Goal: Transaction & Acquisition: Book appointment/travel/reservation

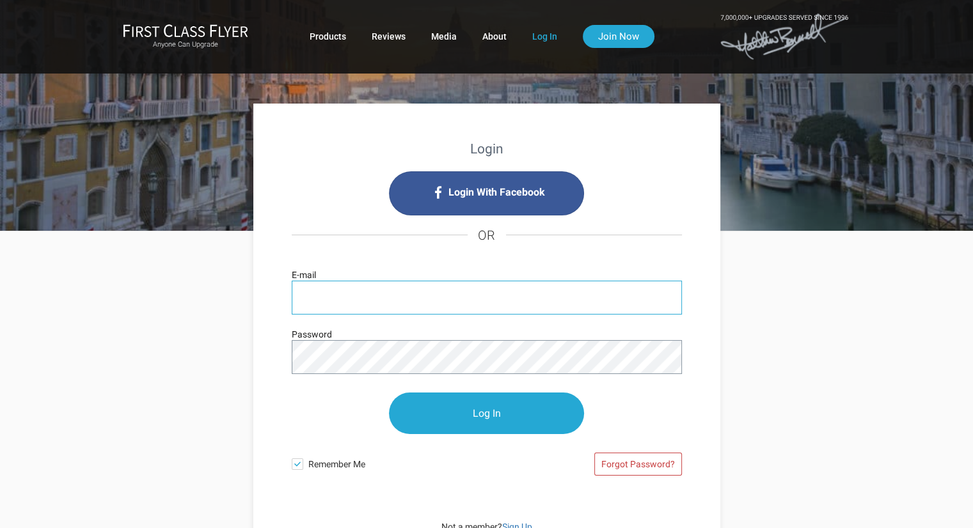
click at [403, 295] on input "E-mail" at bounding box center [487, 298] width 390 height 34
type input "[EMAIL_ADDRESS][DOMAIN_NAME]"
click at [295, 463] on span at bounding box center [298, 465] width 12 height 12
click at [0, 0] on input "Remember Me" at bounding box center [0, 0] width 0 height 0
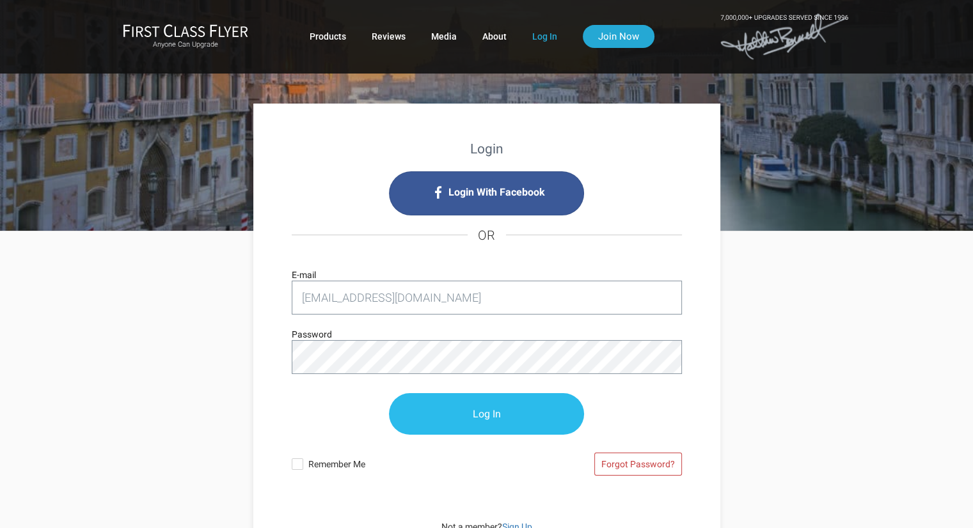
click at [523, 414] on input "Log In" at bounding box center [486, 414] width 195 height 42
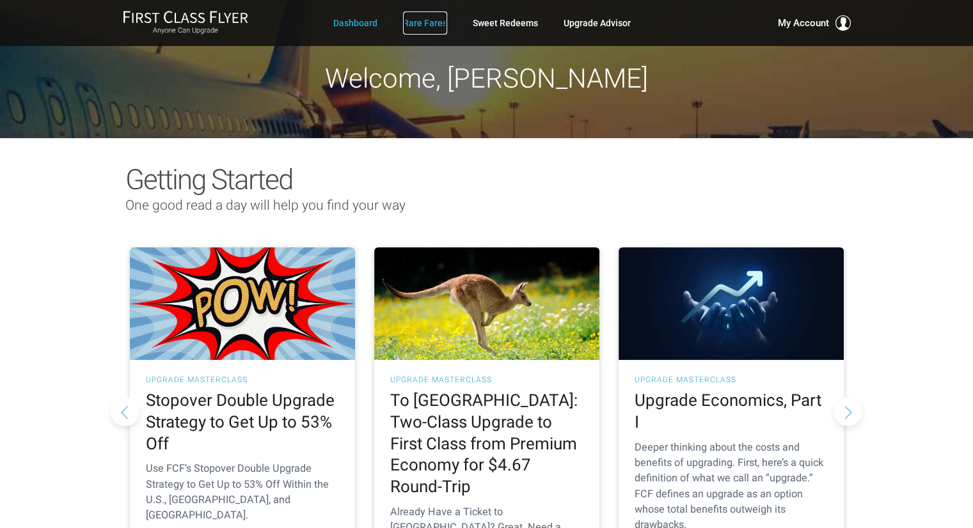
click at [430, 22] on link "Rare Fares" at bounding box center [425, 23] width 44 height 23
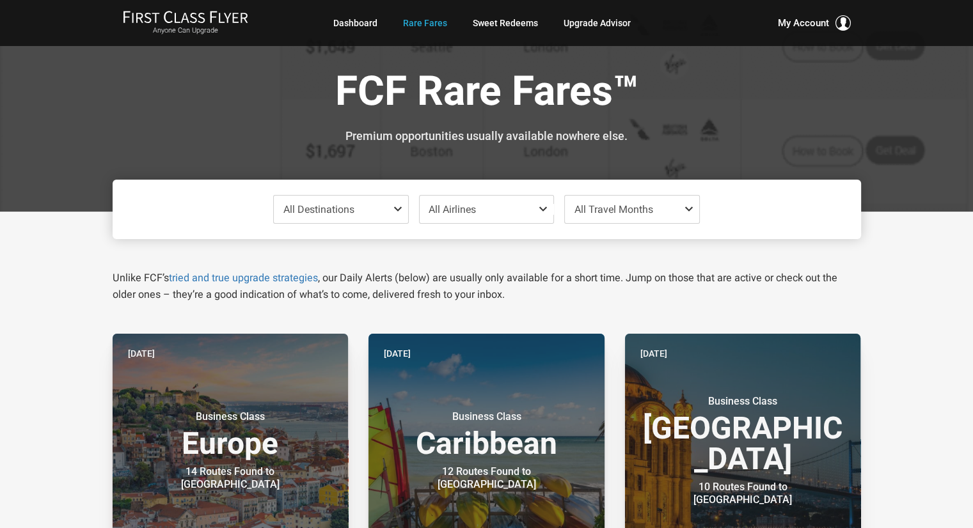
click at [397, 208] on span at bounding box center [400, 209] width 15 height 10
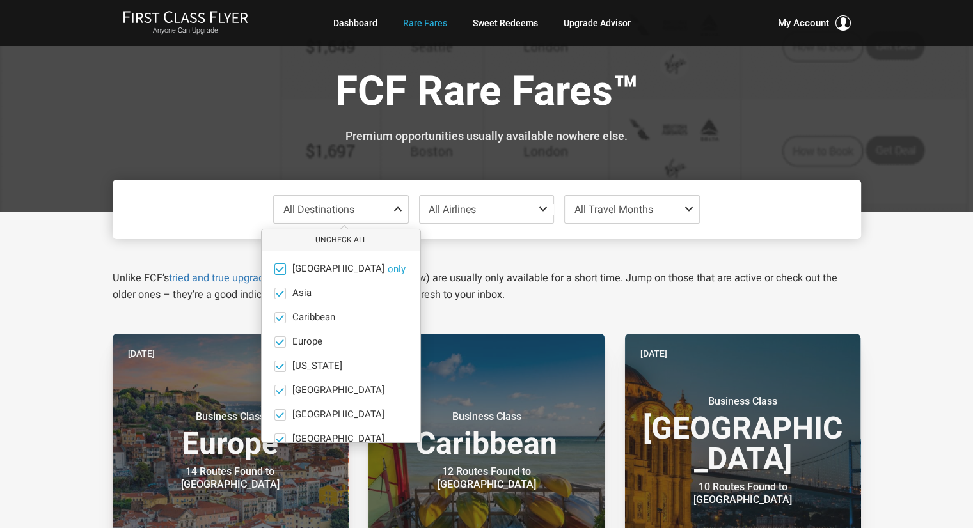
click at [281, 269] on span at bounding box center [280, 269] width 10 height 10
click at [0, 0] on input "Africa only" at bounding box center [0, 0] width 0 height 0
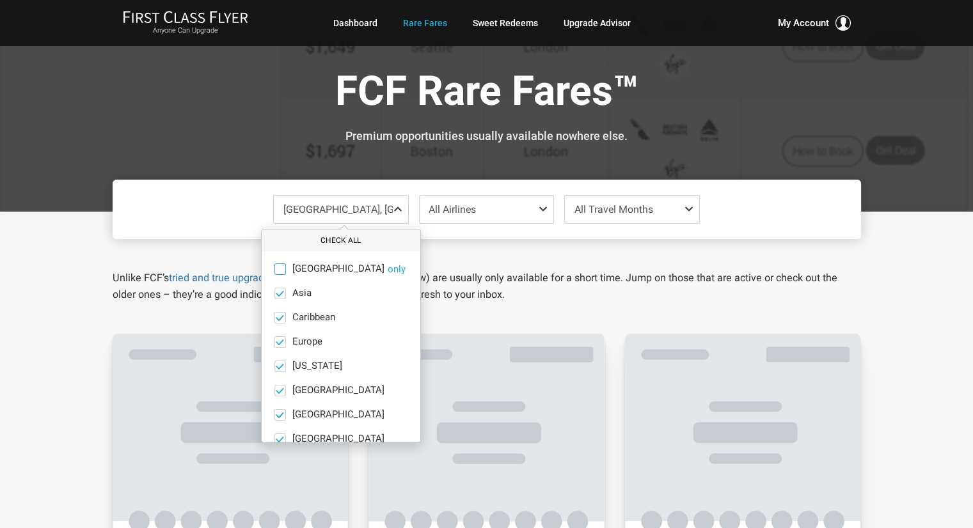
click at [335, 243] on button "Check All" at bounding box center [341, 240] width 159 height 21
click at [335, 239] on button "Uncheck All" at bounding box center [341, 240] width 159 height 21
click at [283, 389] on span at bounding box center [280, 391] width 12 height 12
click at [0, 0] on input "India only" at bounding box center [0, 0] width 0 height 0
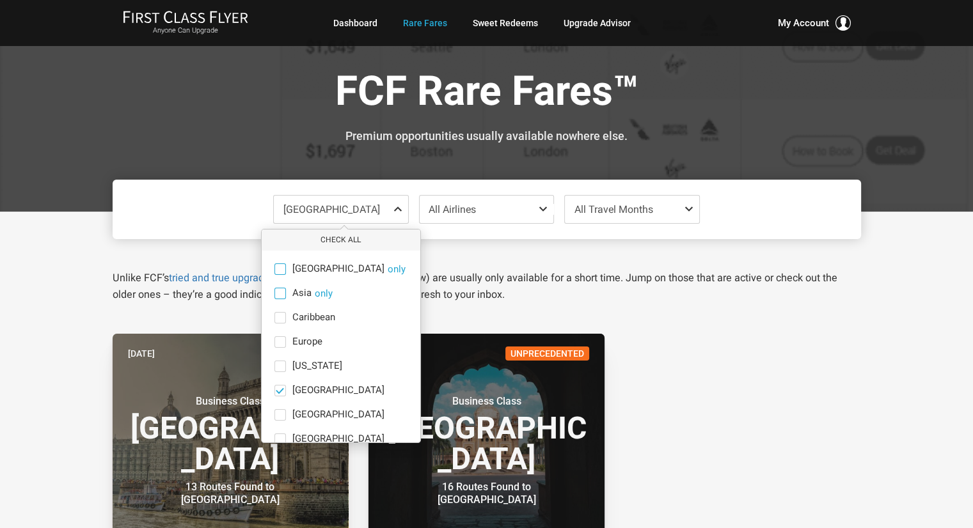
click at [282, 290] on span at bounding box center [280, 294] width 12 height 12
click at [0, 0] on input "Asia only" at bounding box center [0, 0] width 0 height 0
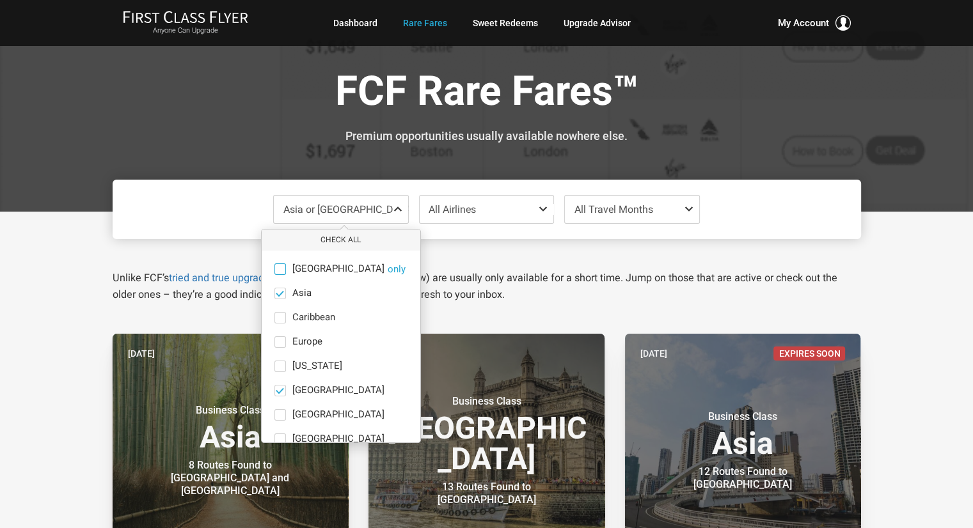
click at [685, 207] on span at bounding box center [691, 209] width 15 height 10
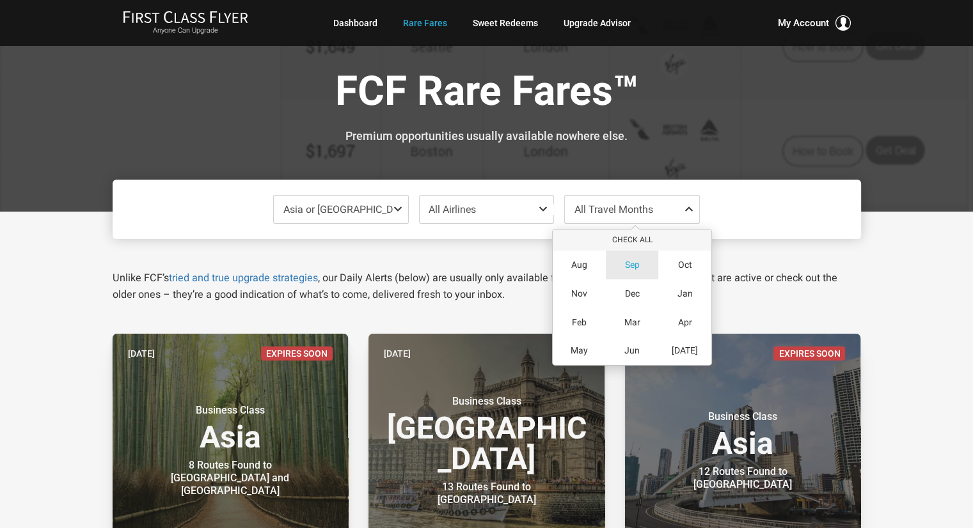
click at [635, 262] on span "Sep" at bounding box center [632, 265] width 15 height 11
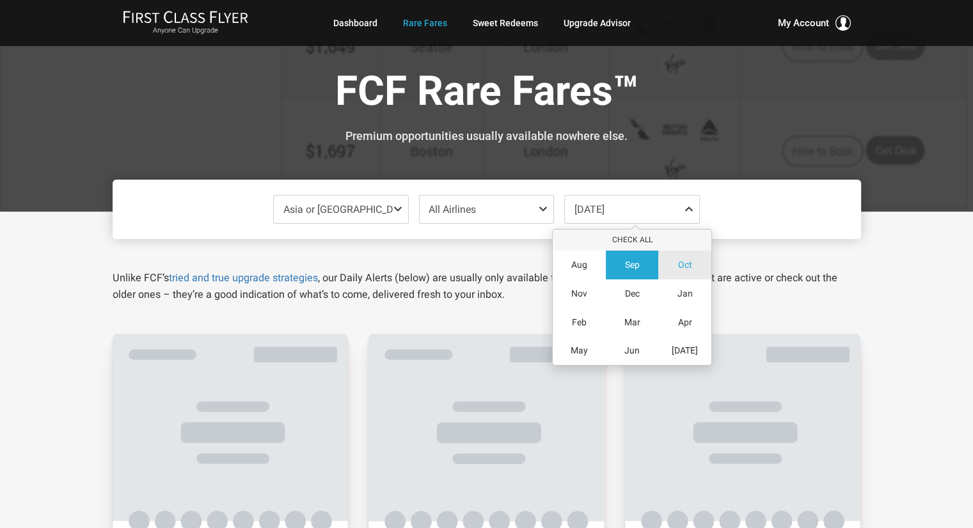
click at [685, 263] on span "Oct" at bounding box center [685, 265] width 14 height 11
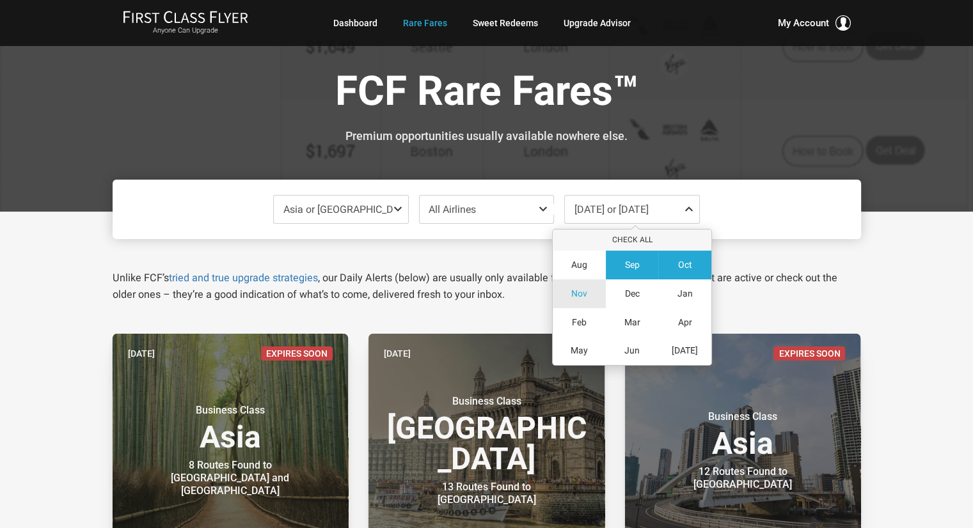
click at [580, 299] on div "Nov" at bounding box center [579, 294] width 53 height 29
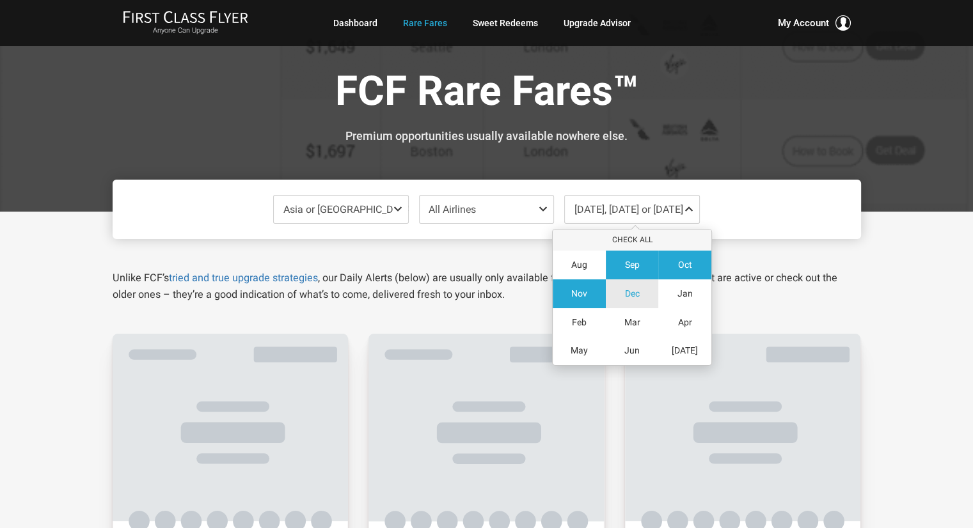
click at [630, 292] on span "Dec" at bounding box center [632, 294] width 15 height 11
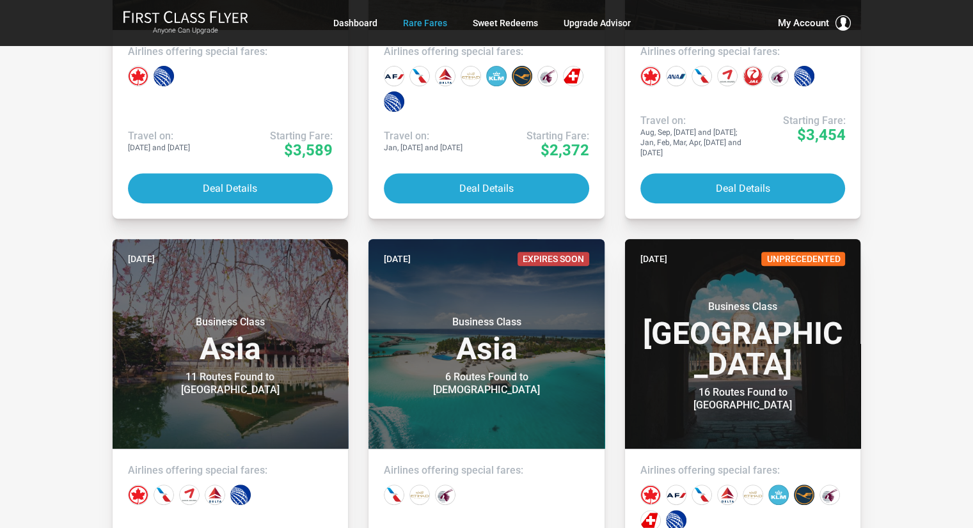
scroll to position [514, 0]
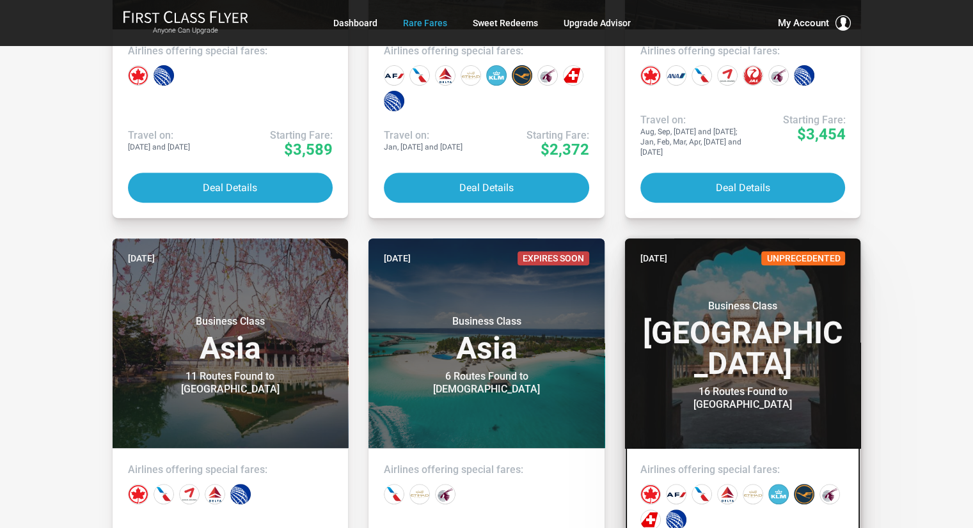
click at [748, 386] on div "16 Routes Found to New Delhi" at bounding box center [743, 399] width 160 height 26
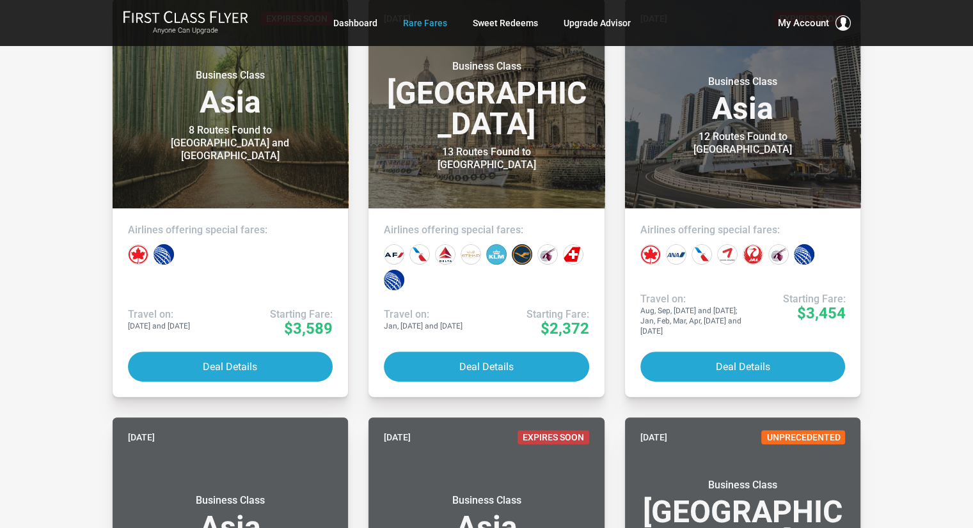
scroll to position [366, 0]
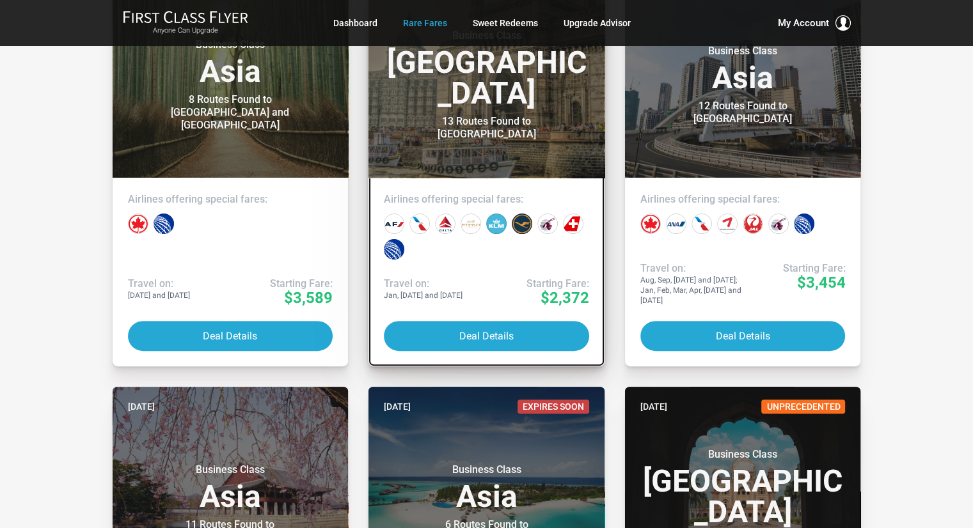
click at [500, 104] on div "Business Class India 13 Routes Found to Mumbai" at bounding box center [486, 79] width 205 height 124
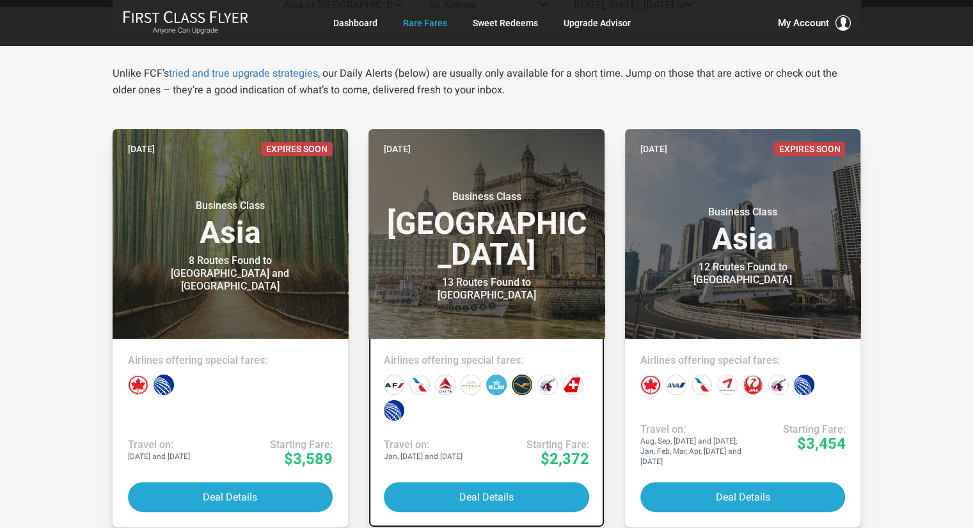
scroll to position [205, 0]
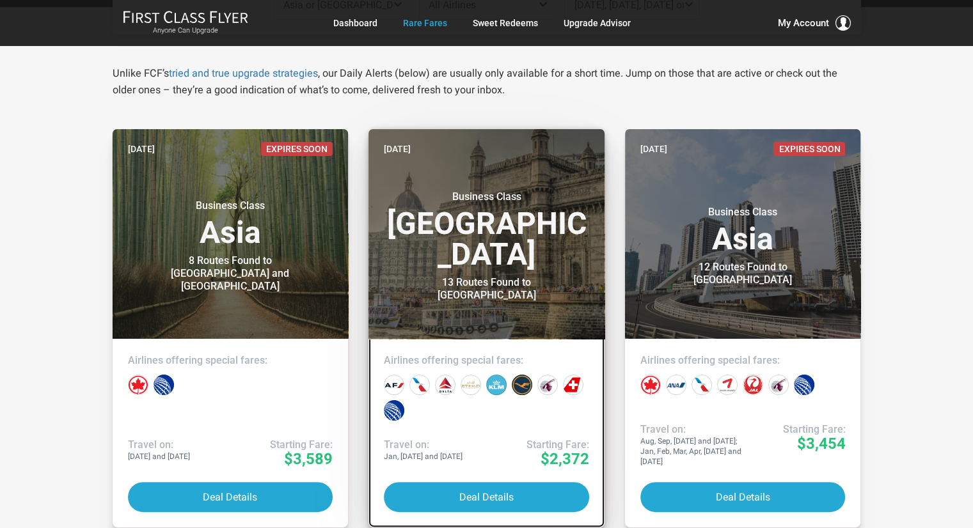
click at [560, 462] on link "3 weeks ago Business Class India 13 Routes Found to Mumbai Airlines offering sp…" at bounding box center [487, 328] width 236 height 399
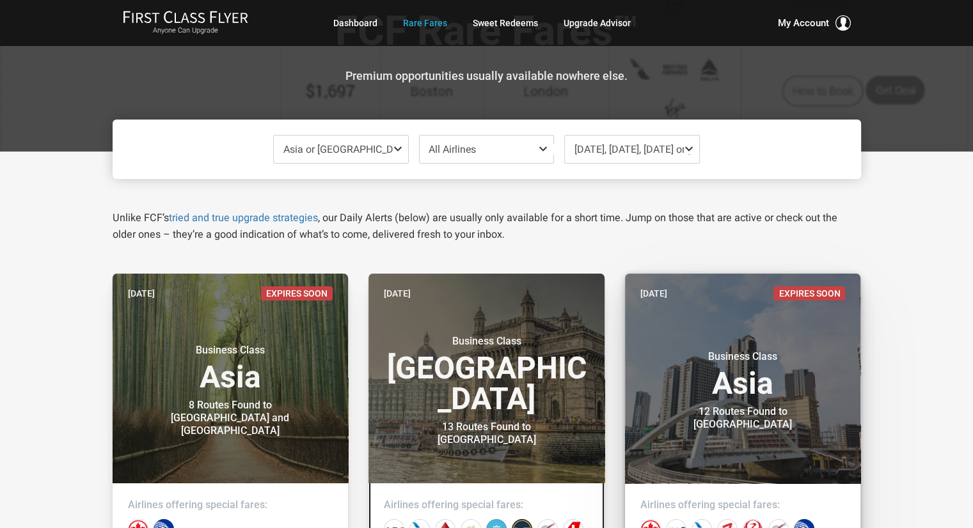
scroll to position [59, 0]
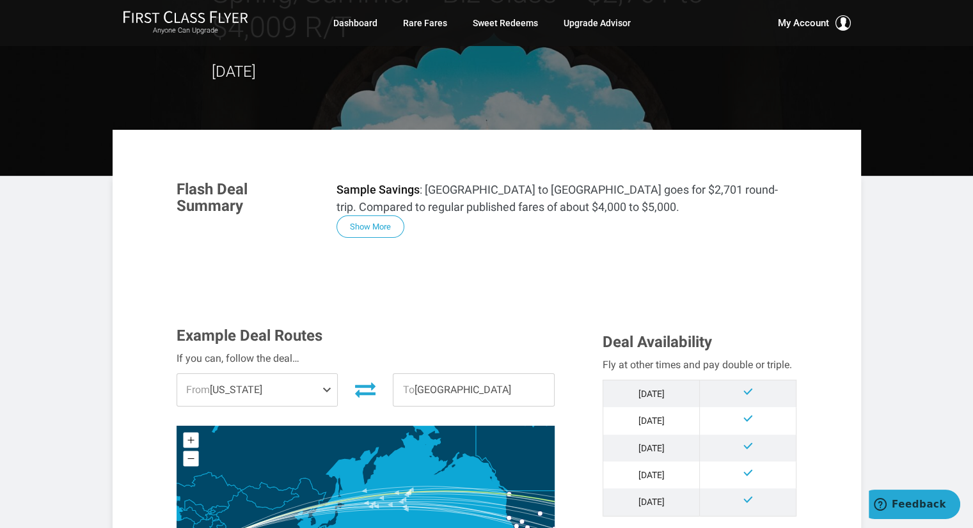
scroll to position [125, 0]
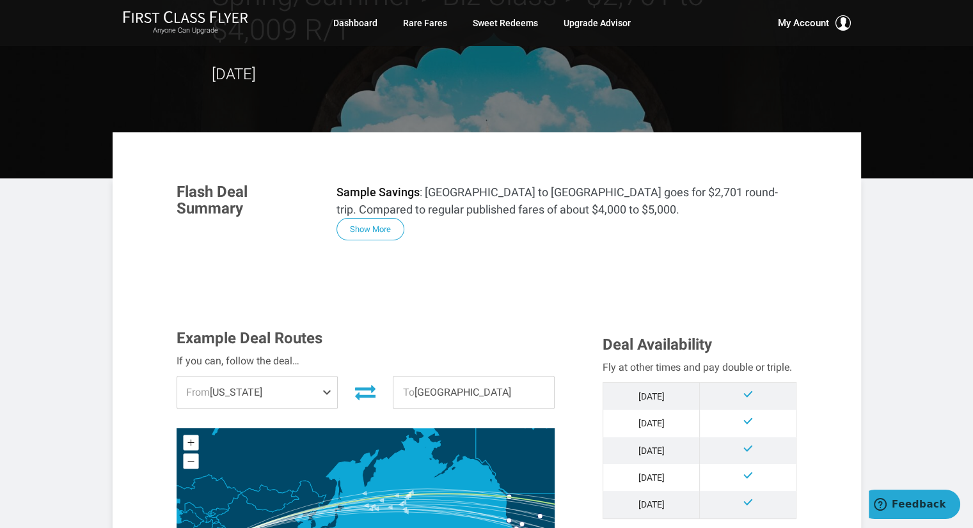
click at [504, 377] on span "To New Delhi" at bounding box center [473, 393] width 161 height 32
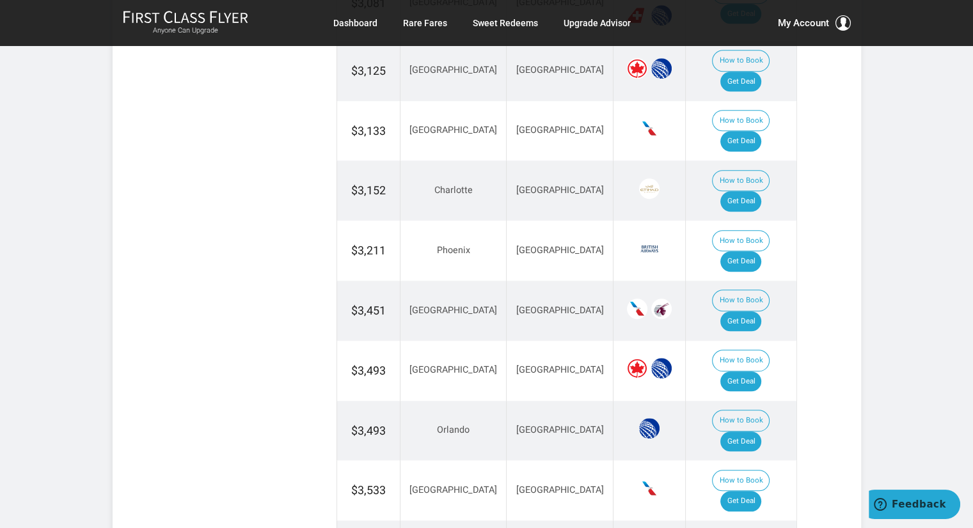
scroll to position [1181, 0]
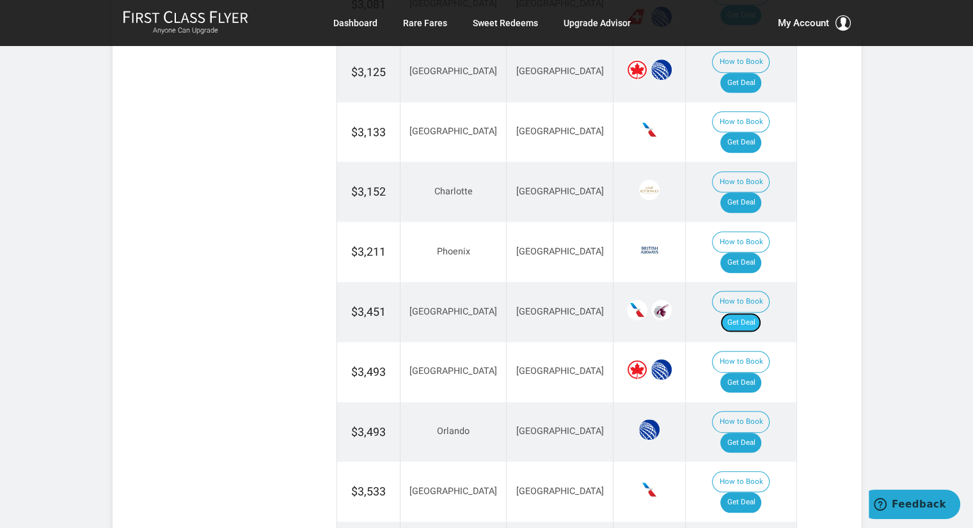
click at [751, 313] on link "Get Deal" at bounding box center [740, 323] width 41 height 20
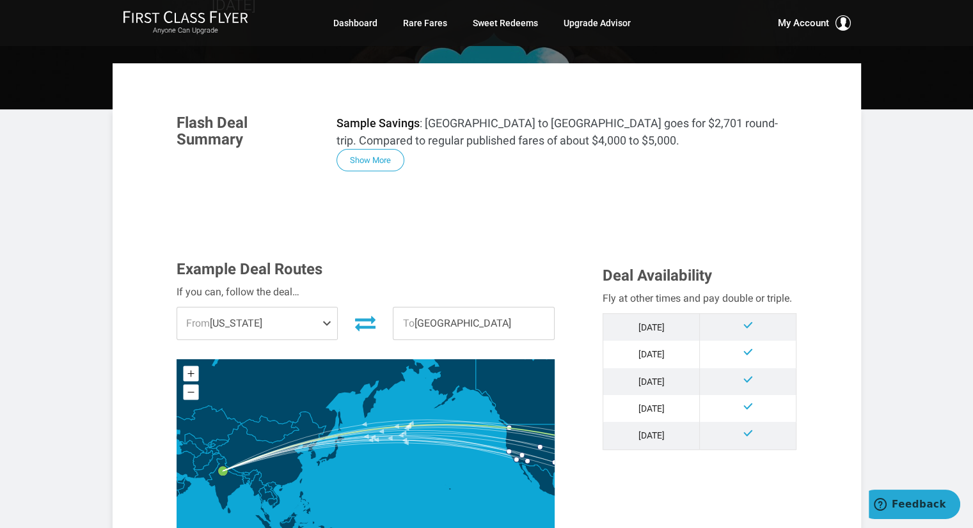
scroll to position [0, 0]
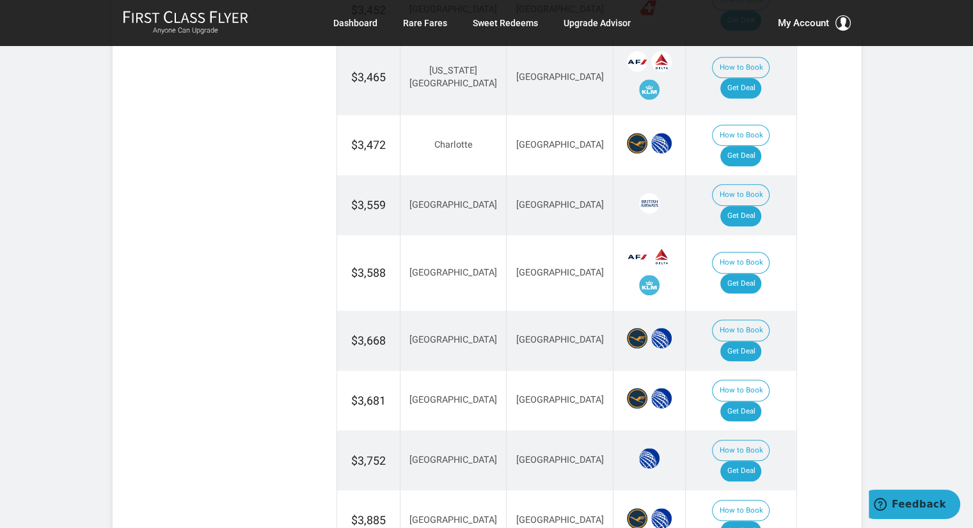
scroll to position [1126, 0]
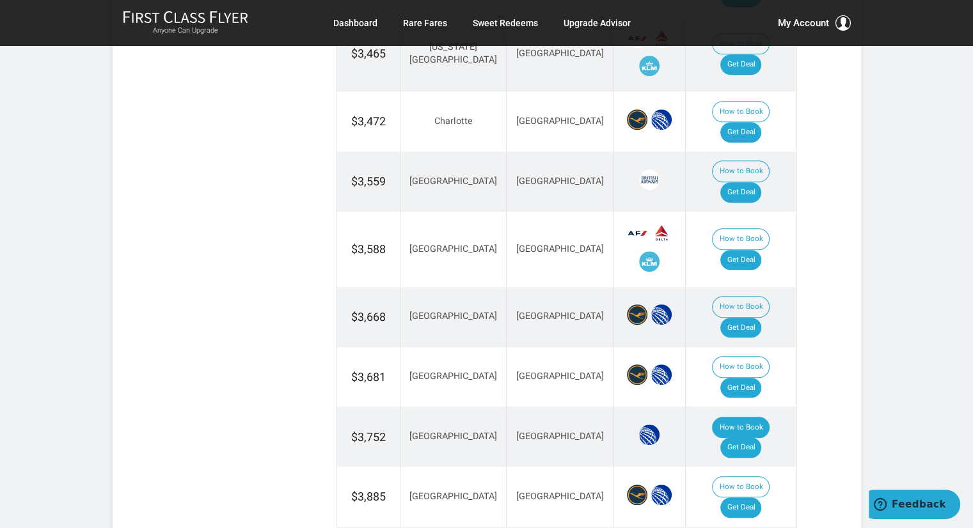
click at [712, 417] on button "How to Book" at bounding box center [741, 428] width 58 height 22
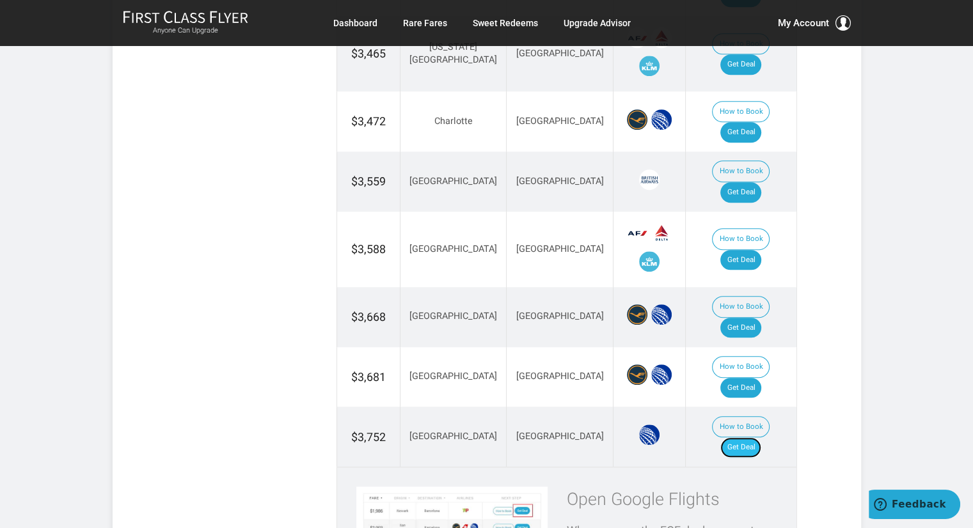
click at [755, 438] on link "Get Deal" at bounding box center [740, 448] width 41 height 20
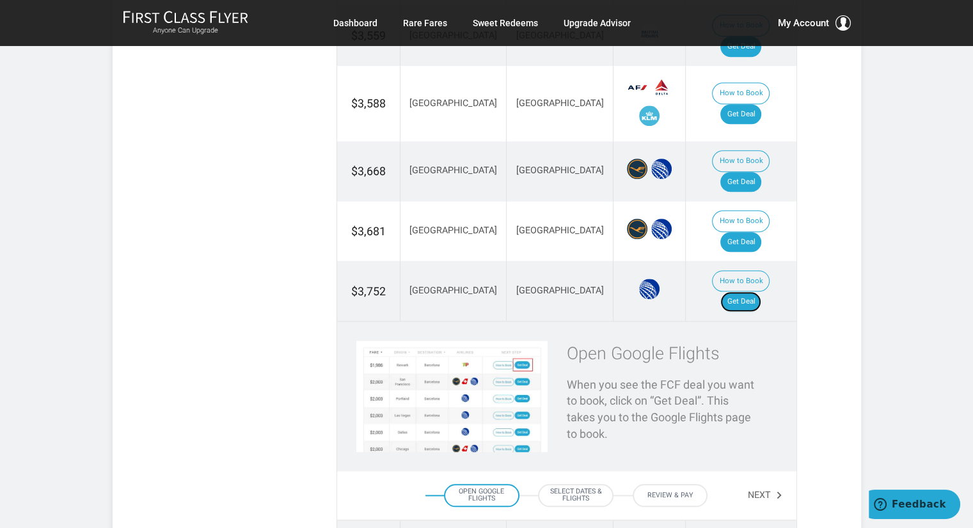
scroll to position [1273, 0]
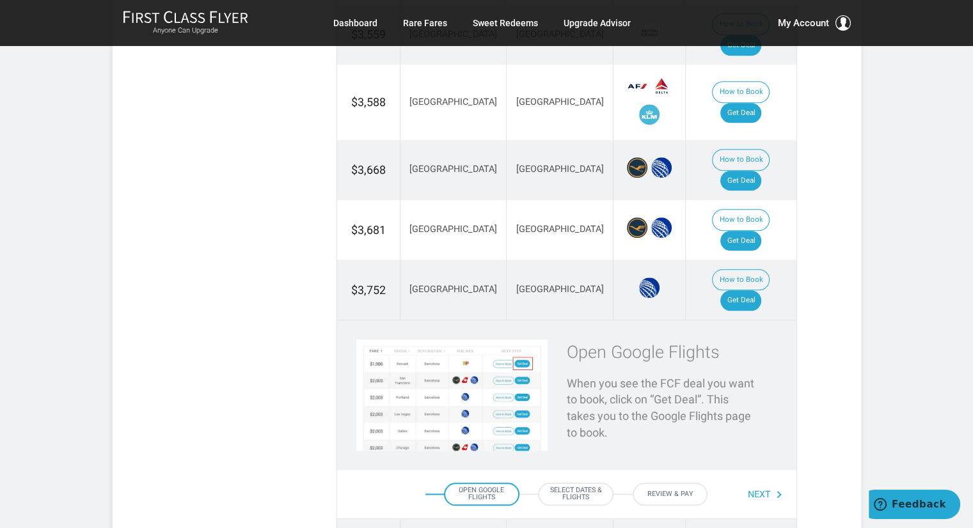
click at [759, 484] on button "Next" at bounding box center [766, 495] width 36 height 22
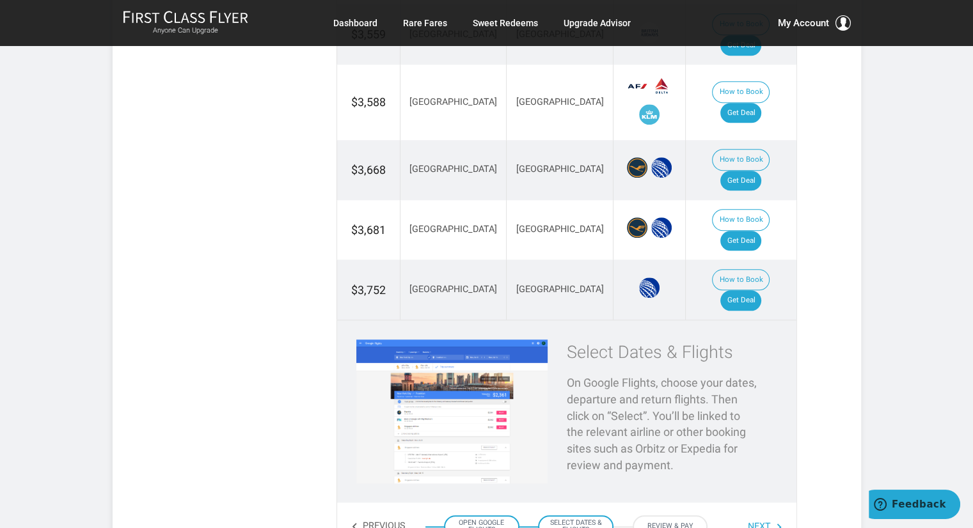
click at [761, 516] on button "Next" at bounding box center [766, 527] width 36 height 22
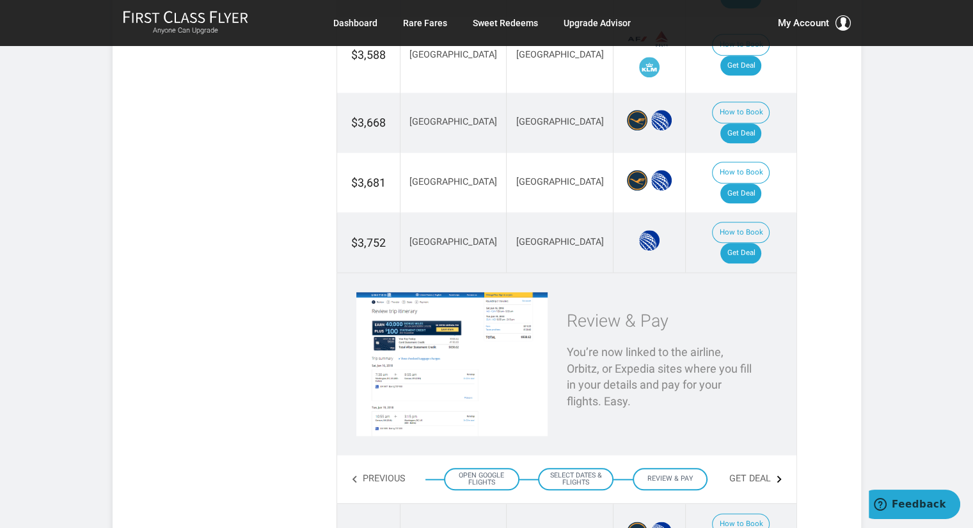
scroll to position [1322, 0]
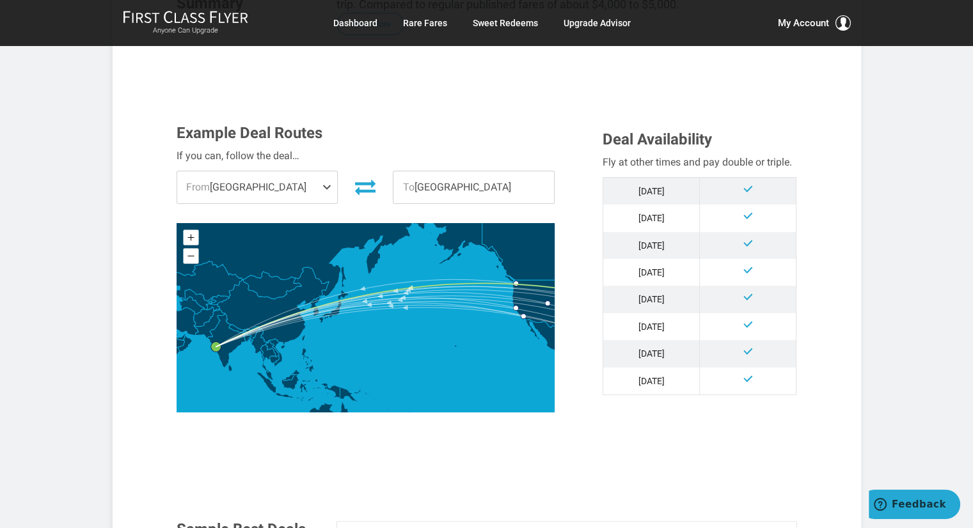
scroll to position [297, 0]
click at [650, 187] on td "[DATE]" at bounding box center [651, 191] width 97 height 28
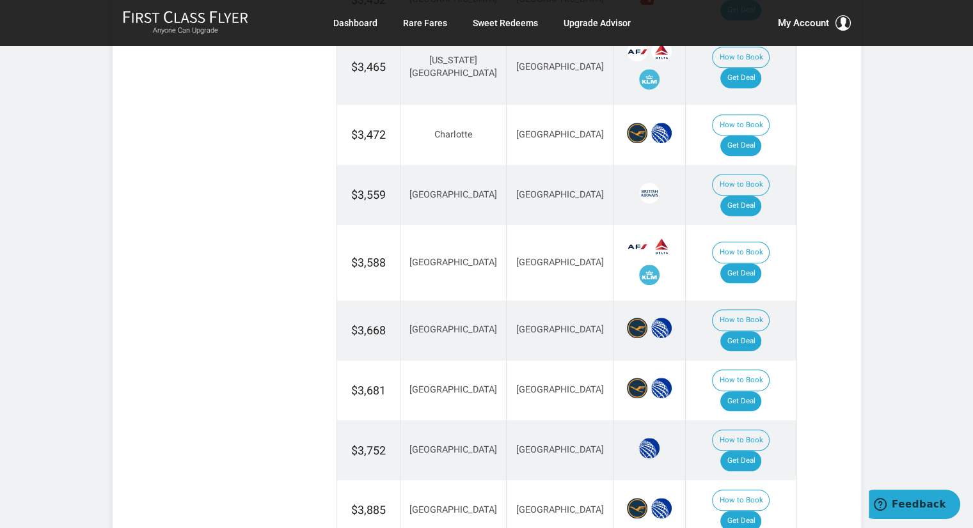
scroll to position [1112, 0]
click at [754, 452] on link "Get Deal" at bounding box center [740, 462] width 41 height 20
click at [308, 292] on div "Sample Best Deals Found Click the “get deal” button and you might find even mor…" at bounding box center [487, 130] width 640 height 849
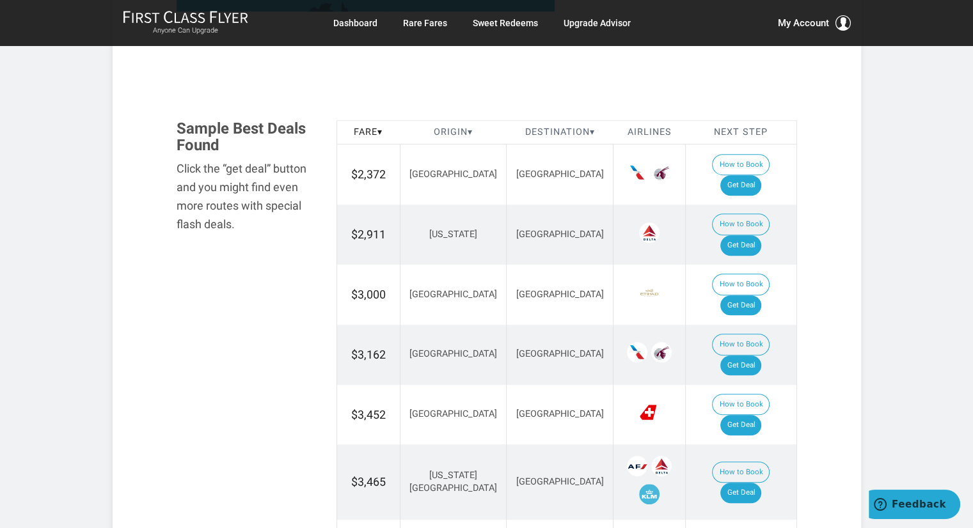
scroll to position [651, 0]
